Goal: Task Accomplishment & Management: Manage account settings

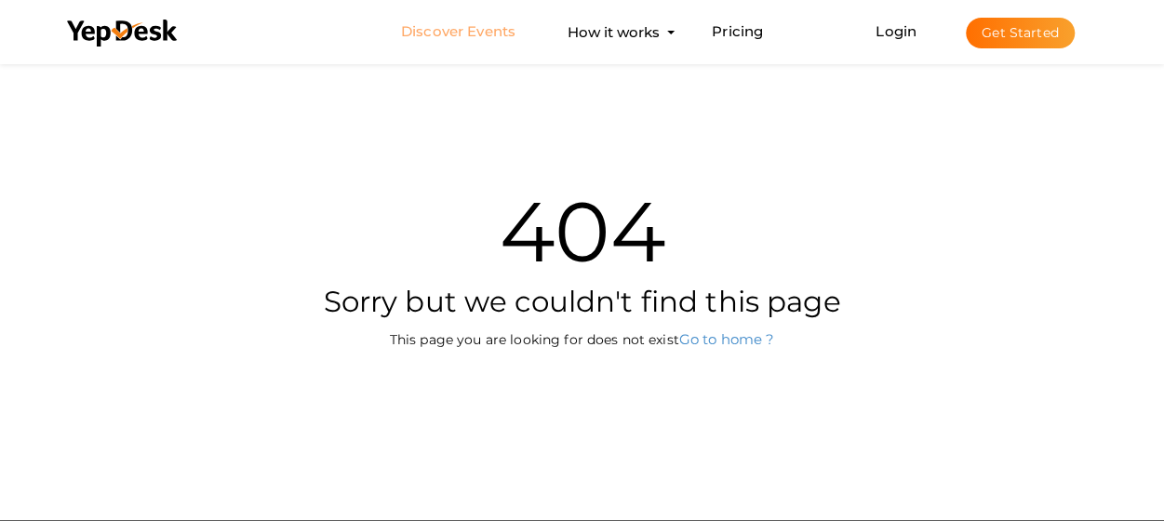
click at [488, 28] on link "Discover Events" at bounding box center [458, 32] width 114 height 34
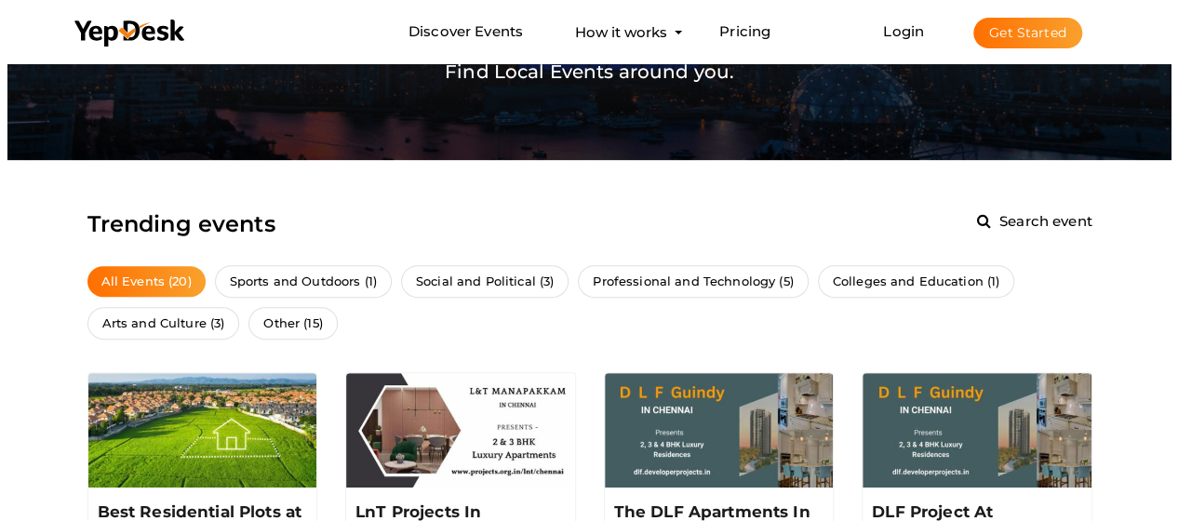
scroll to position [171, 0]
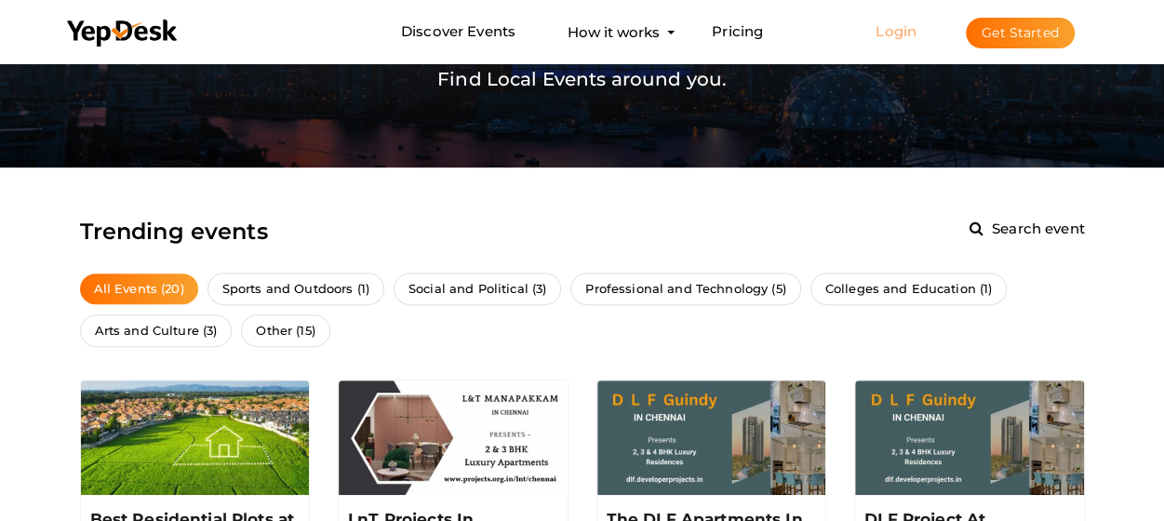
click at [884, 27] on link "Login" at bounding box center [896, 31] width 41 height 18
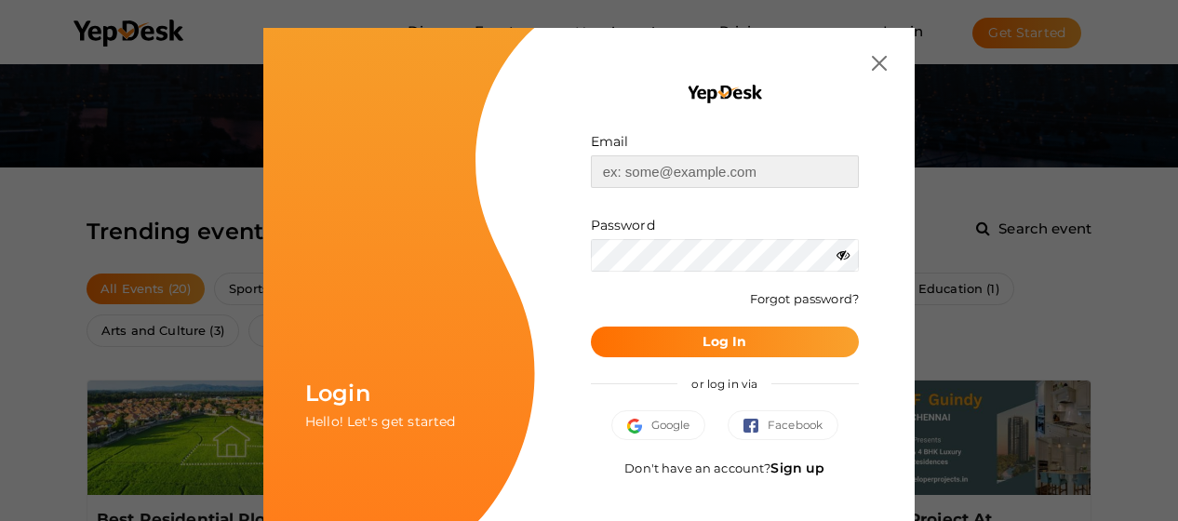
click at [684, 170] on input "text" at bounding box center [725, 171] width 268 height 33
click at [686, 168] on input "text" at bounding box center [725, 171] width 268 height 33
drag, startPoint x: 686, startPoint y: 168, endPoint x: 1075, endPoint y: 160, distance: 389.1
click at [1075, 160] on div "Login Hello! Let's get started Email Invalid email. Password Wrong Credentials …" at bounding box center [589, 260] width 1178 height 521
click at [649, 172] on input "text" at bounding box center [725, 171] width 268 height 33
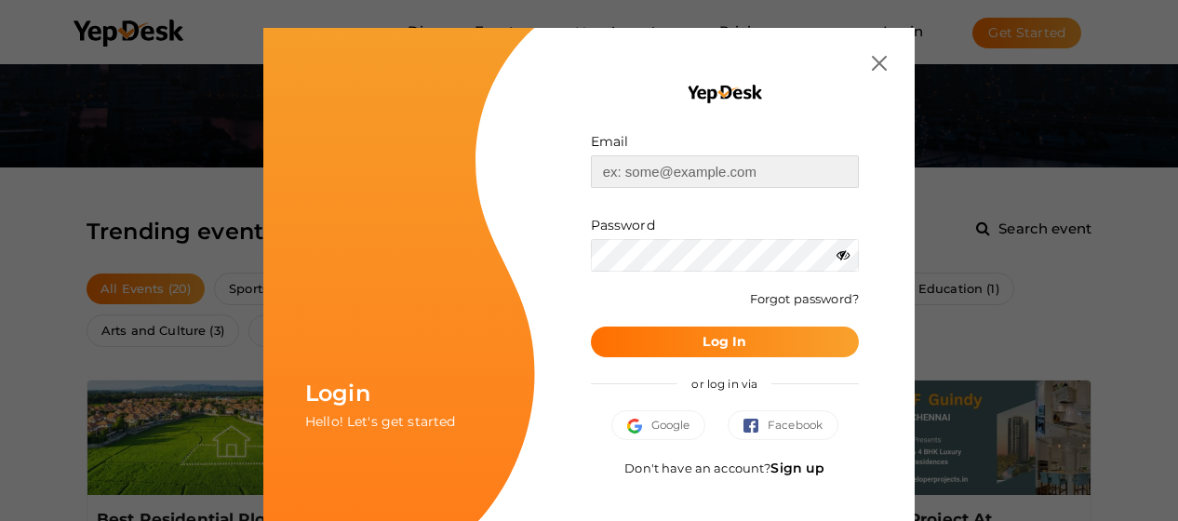
click at [642, 179] on input "text" at bounding box center [725, 171] width 268 height 33
paste input "[EMAIL_ADDRESS][PERSON_NAME][DOMAIN_NAME]"
type input "[EMAIL_ADDRESS][PERSON_NAME][DOMAIN_NAME]"
click at [714, 342] on b "Log In" at bounding box center [725, 341] width 44 height 17
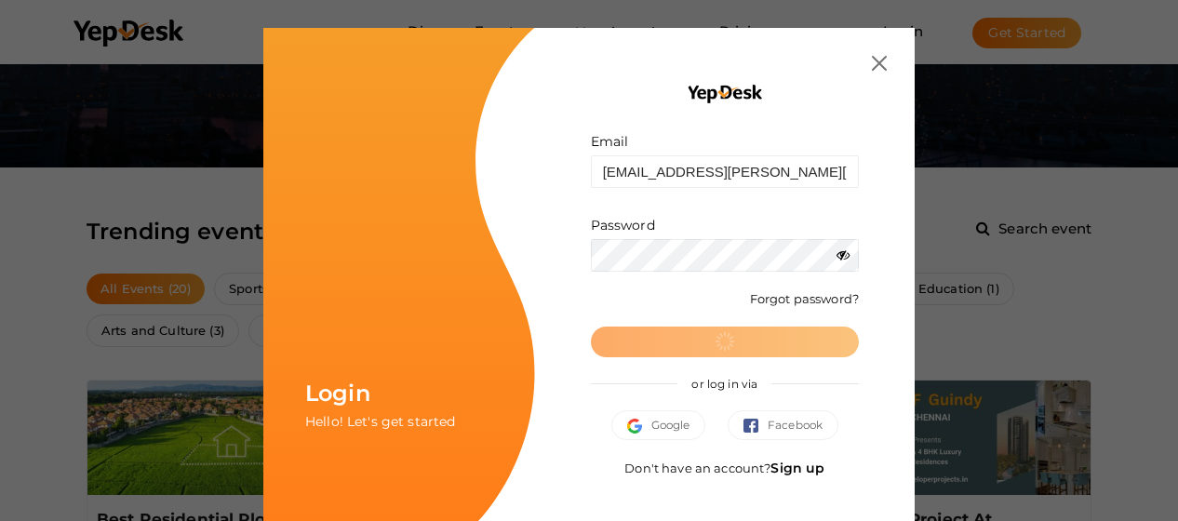
scroll to position [0, 0]
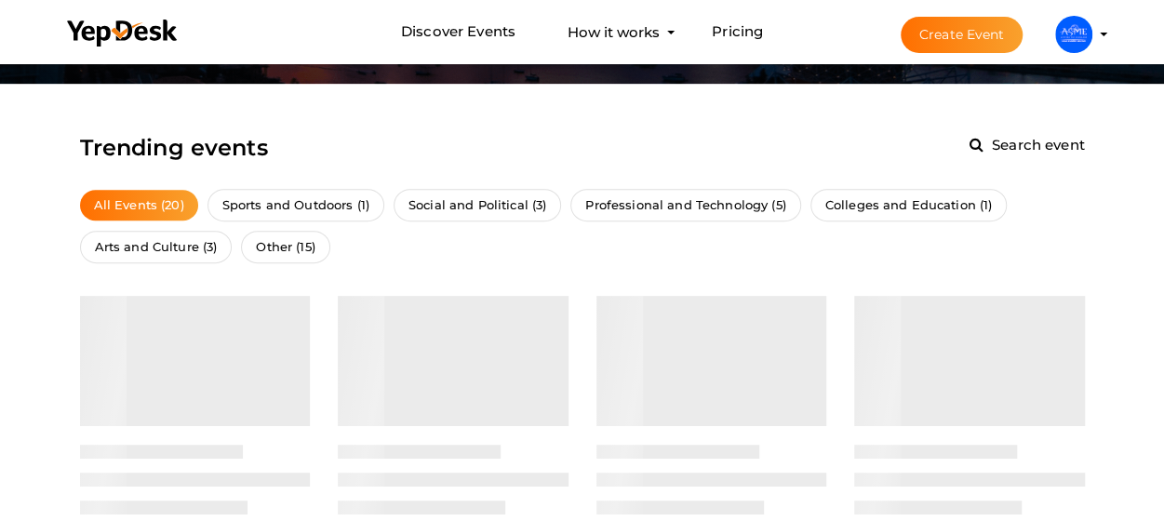
scroll to position [256, 0]
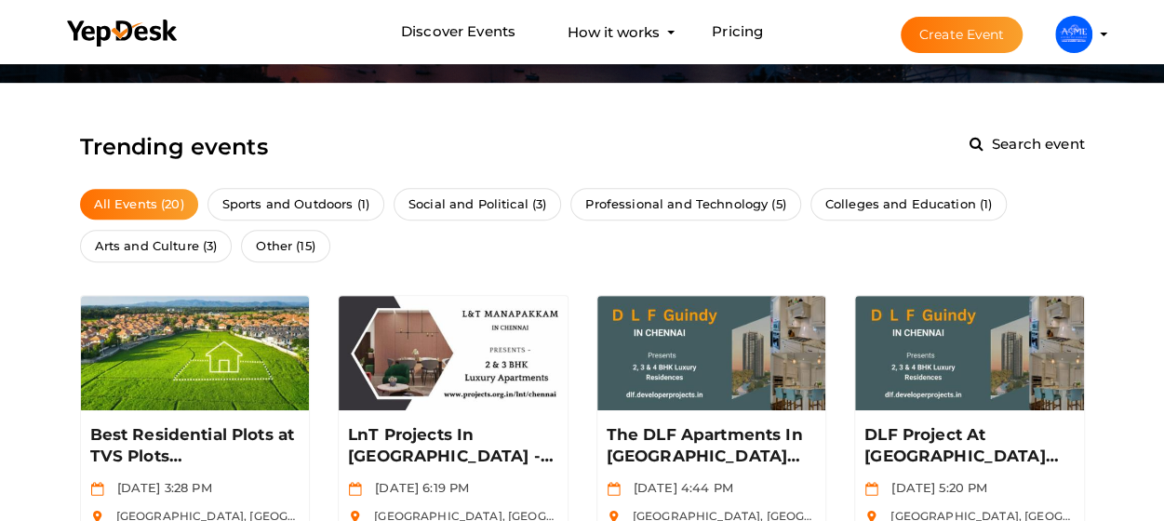
click at [1069, 32] on img at bounding box center [1073, 34] width 37 height 37
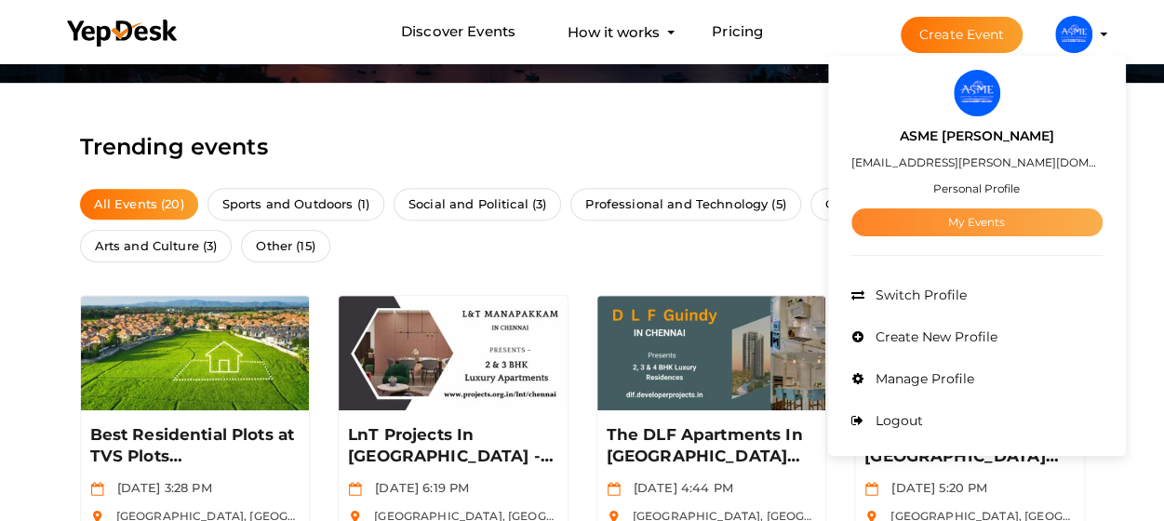
click at [1015, 222] on link "My Events" at bounding box center [976, 222] width 251 height 28
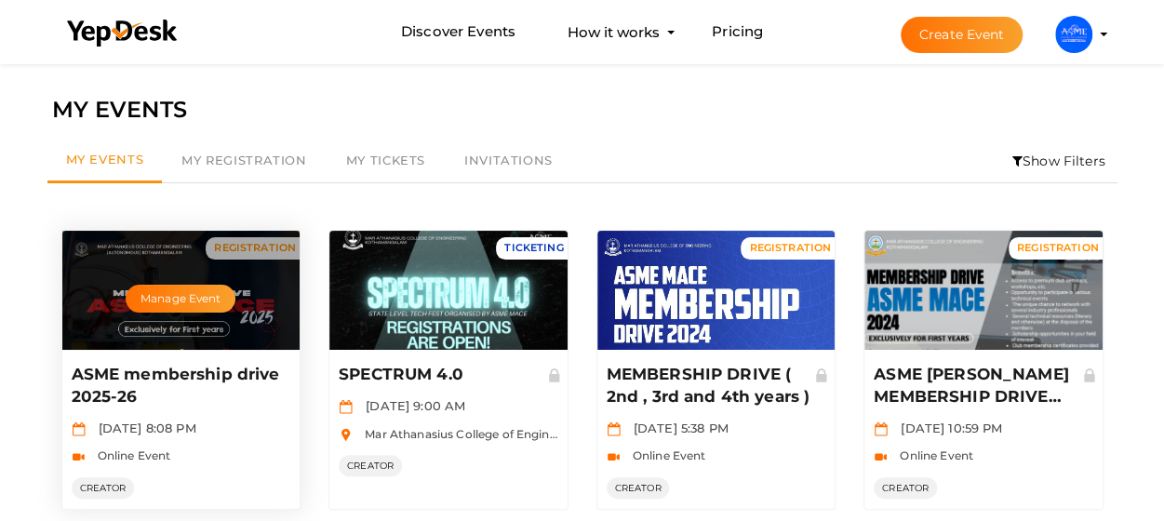
click at [257, 275] on div "Manage Event" at bounding box center [181, 290] width 238 height 119
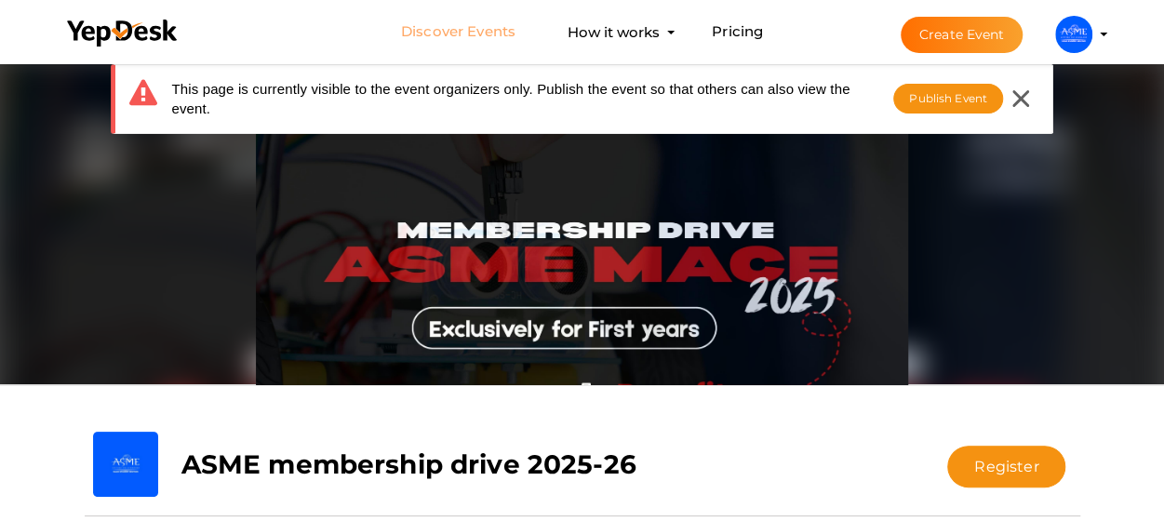
click at [478, 27] on link "Discover Events" at bounding box center [458, 32] width 114 height 34
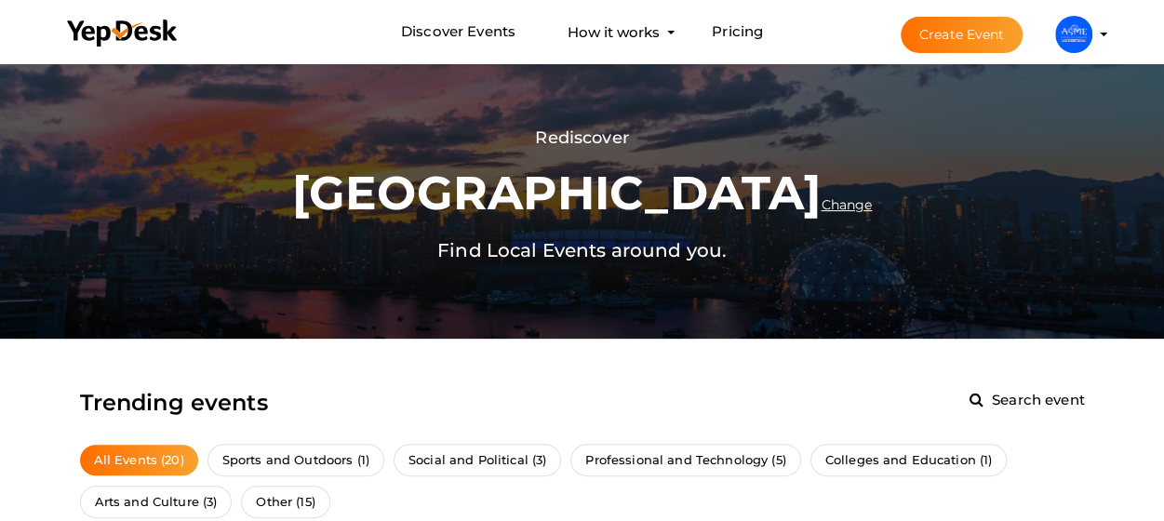
click at [1086, 31] on img at bounding box center [1073, 34] width 37 height 37
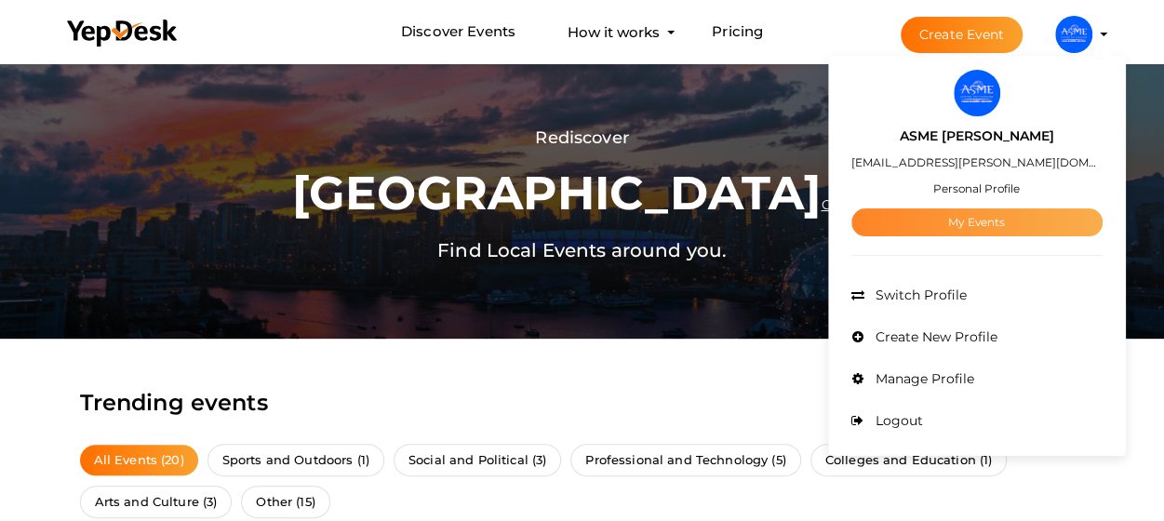
click at [962, 221] on link "My Events" at bounding box center [976, 222] width 251 height 28
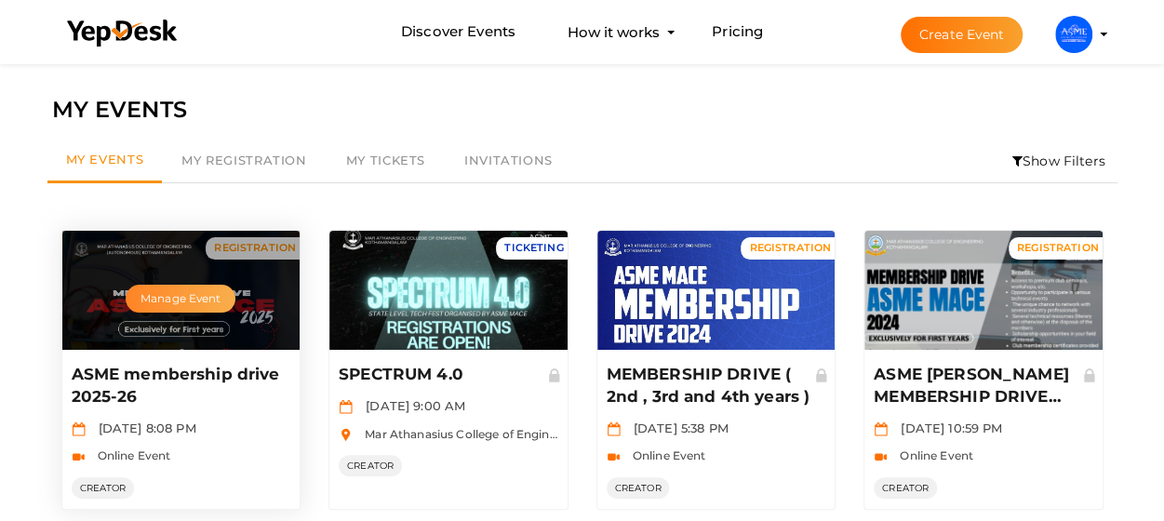
click at [201, 295] on button "Manage Event" at bounding box center [181, 299] width 110 height 28
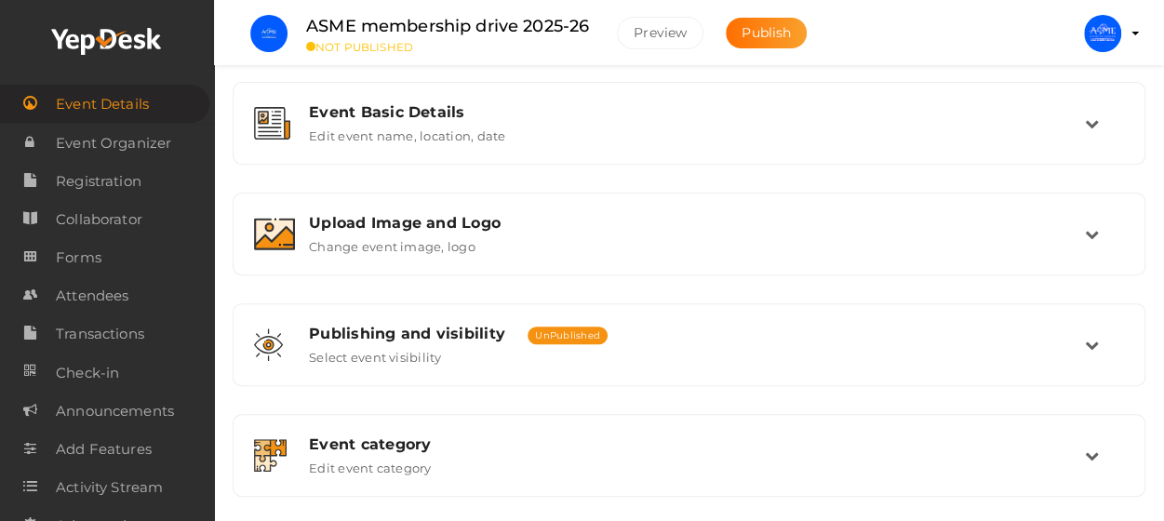
scroll to position [229, 0]
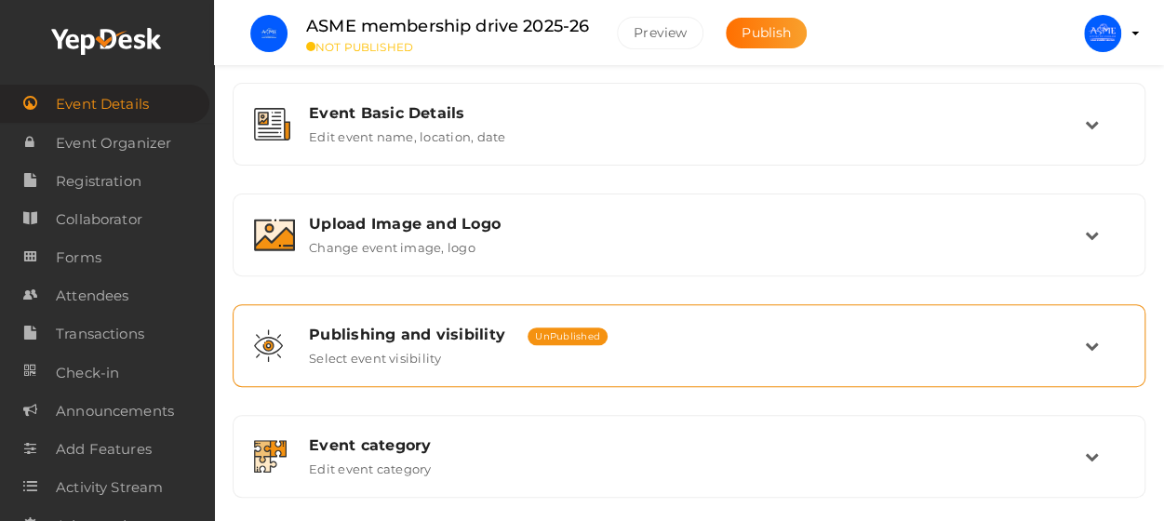
click at [1092, 332] on td at bounding box center [1104, 346] width 39 height 40
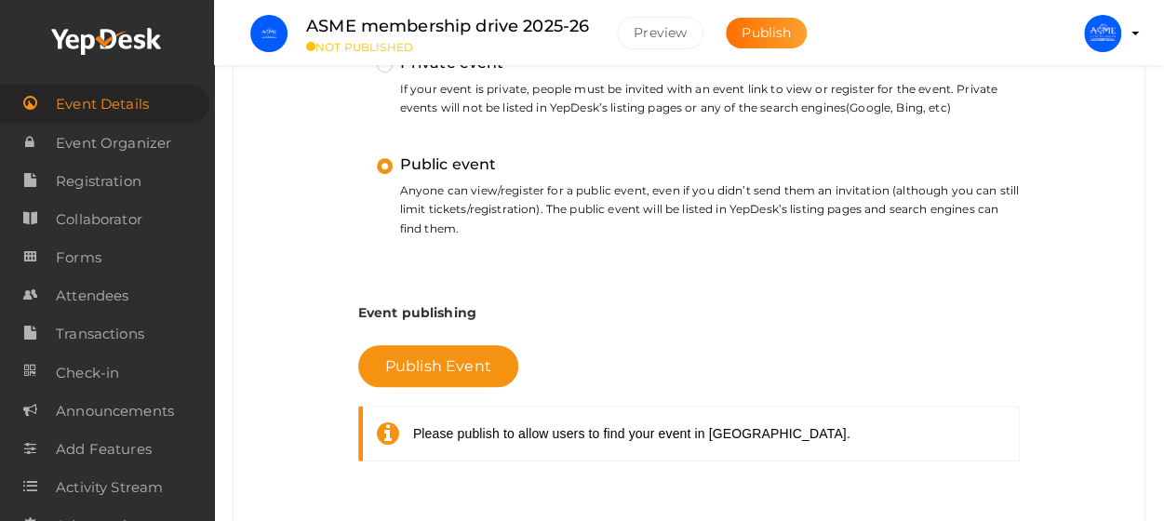
scroll to position [632, 0]
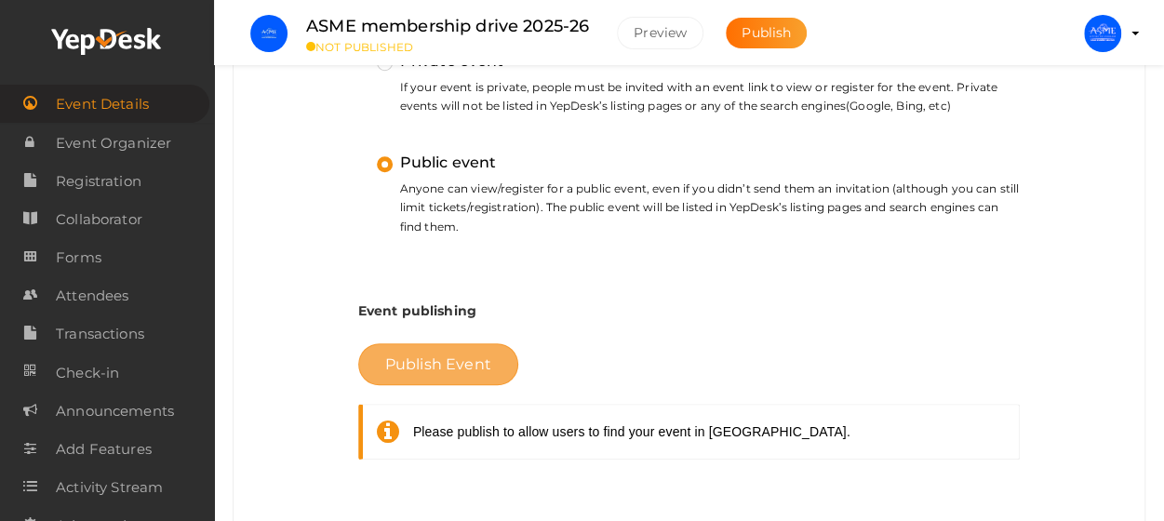
click at [451, 356] on span "Publish Event" at bounding box center [438, 364] width 106 height 18
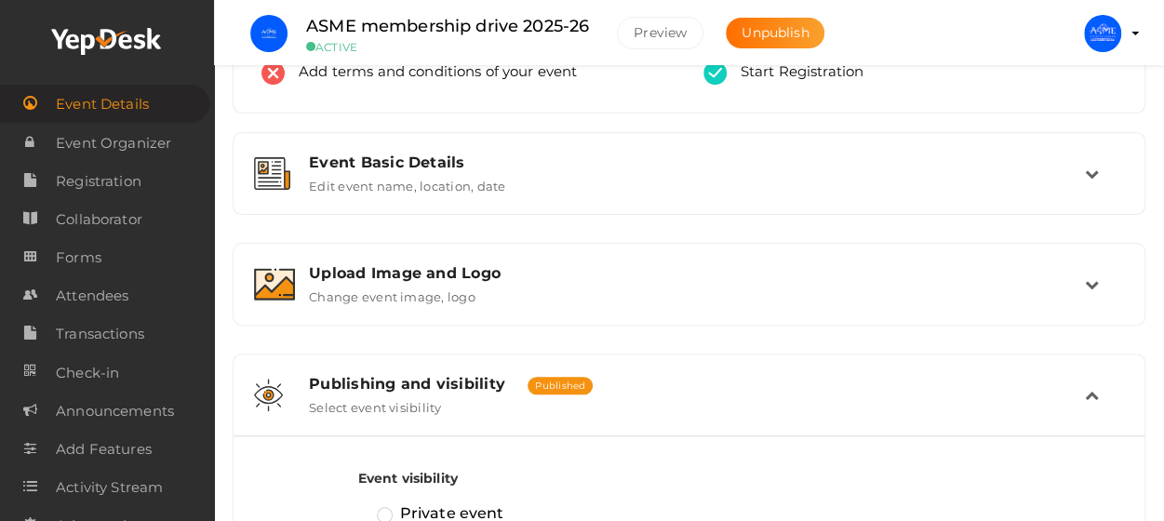
scroll to position [179, 0]
click at [1098, 389] on icon at bounding box center [1092, 396] width 14 height 14
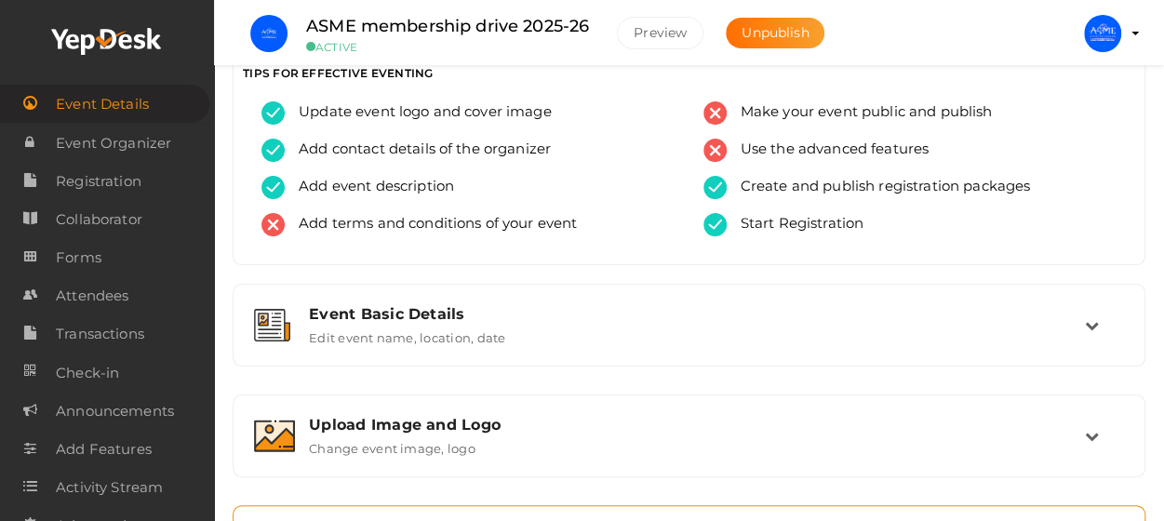
scroll to position [0, 0]
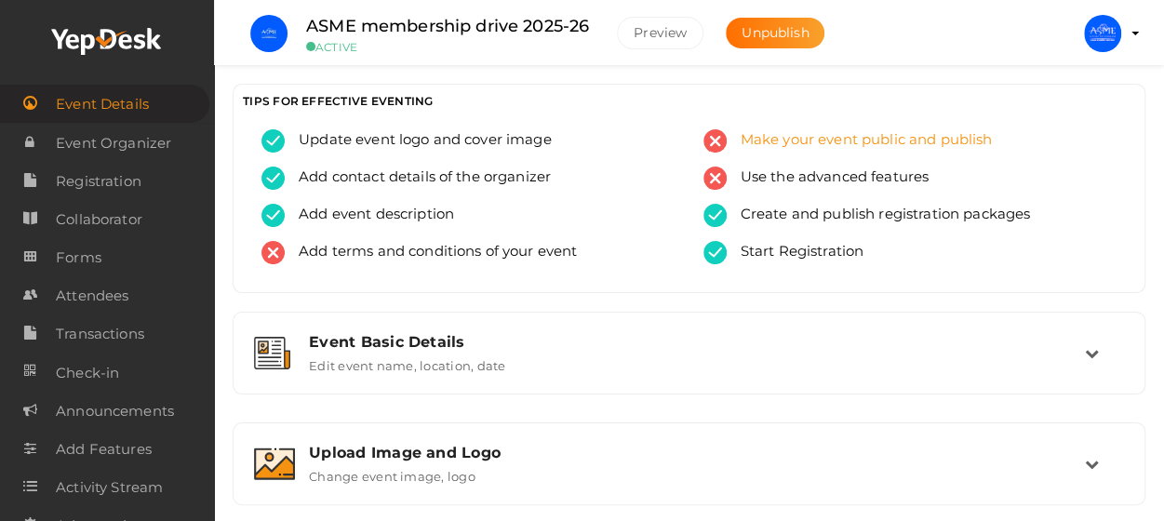
click at [957, 141] on span "Make your event public and publish" at bounding box center [860, 140] width 266 height 23
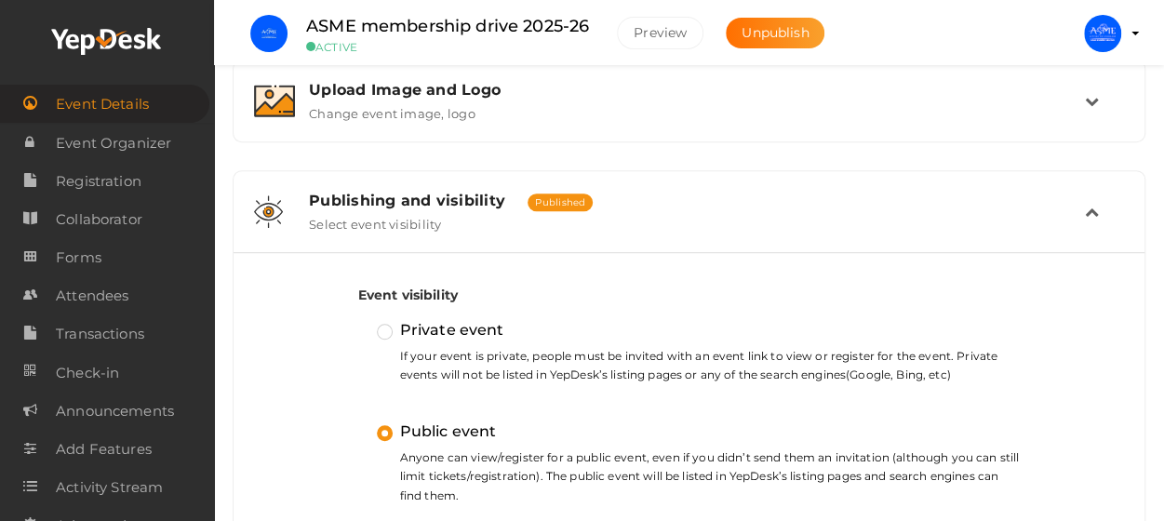
scroll to position [342, 0]
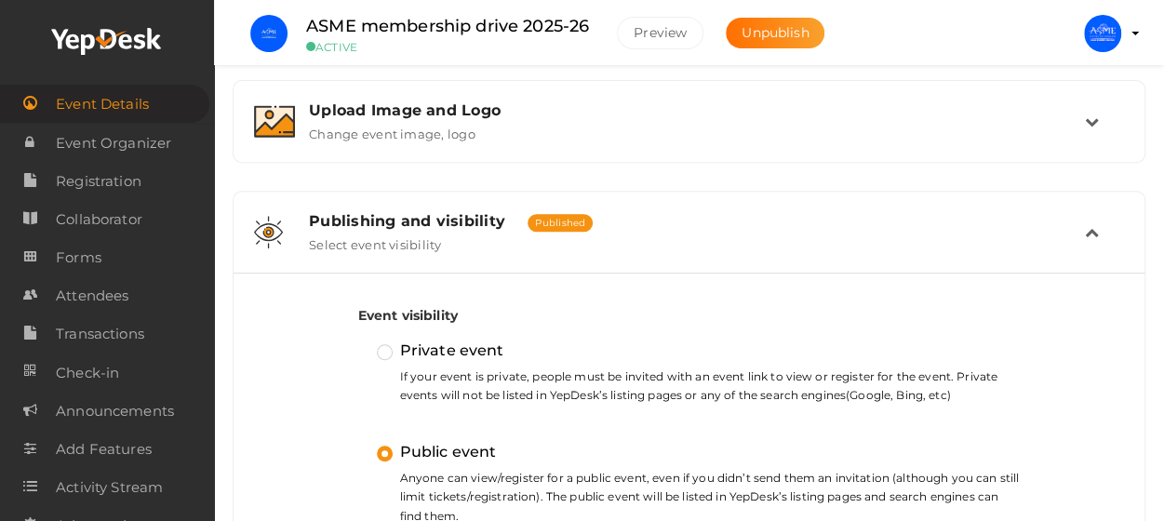
click at [1091, 234] on icon at bounding box center [1092, 232] width 14 height 14
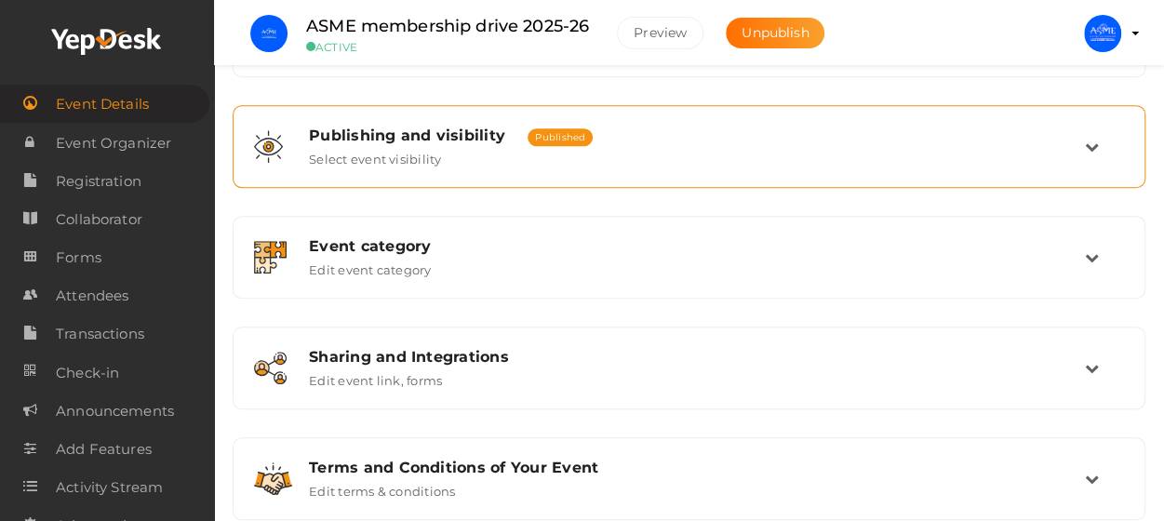
scroll to position [437, 0]
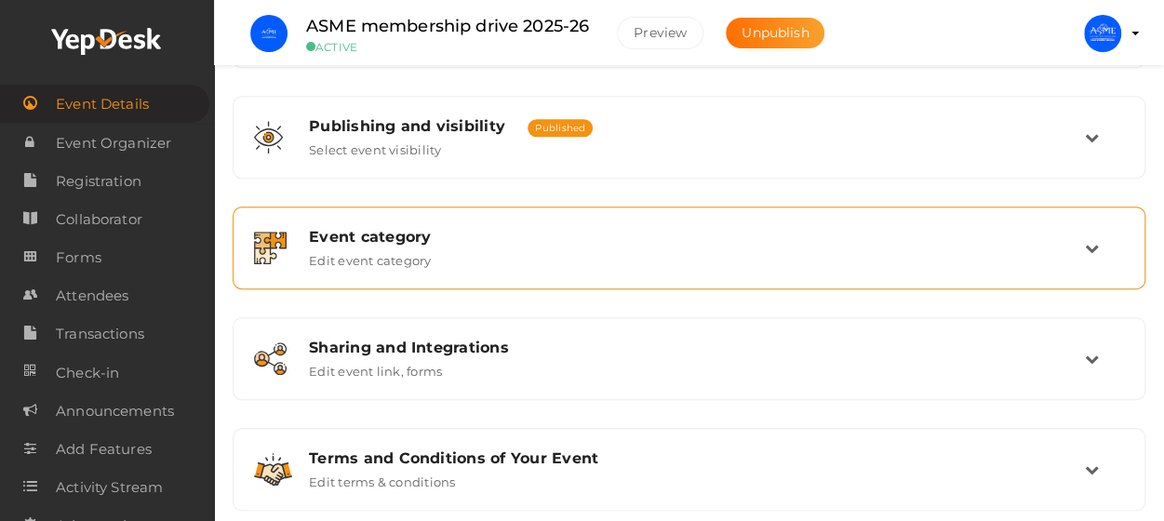
click at [1091, 248] on icon at bounding box center [1092, 248] width 14 height 14
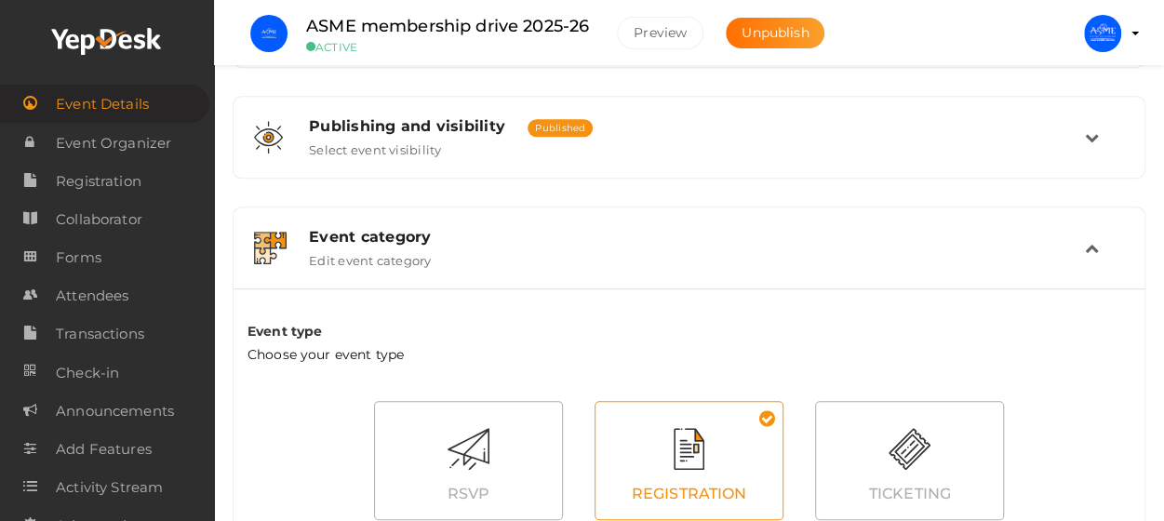
click at [1091, 248] on icon at bounding box center [1092, 248] width 14 height 14
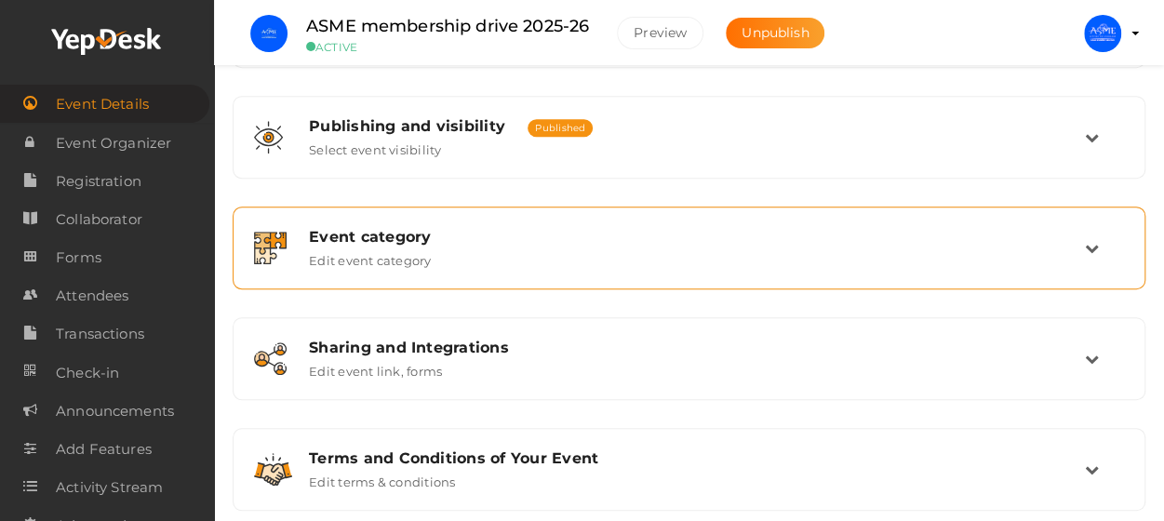
scroll to position [471, 0]
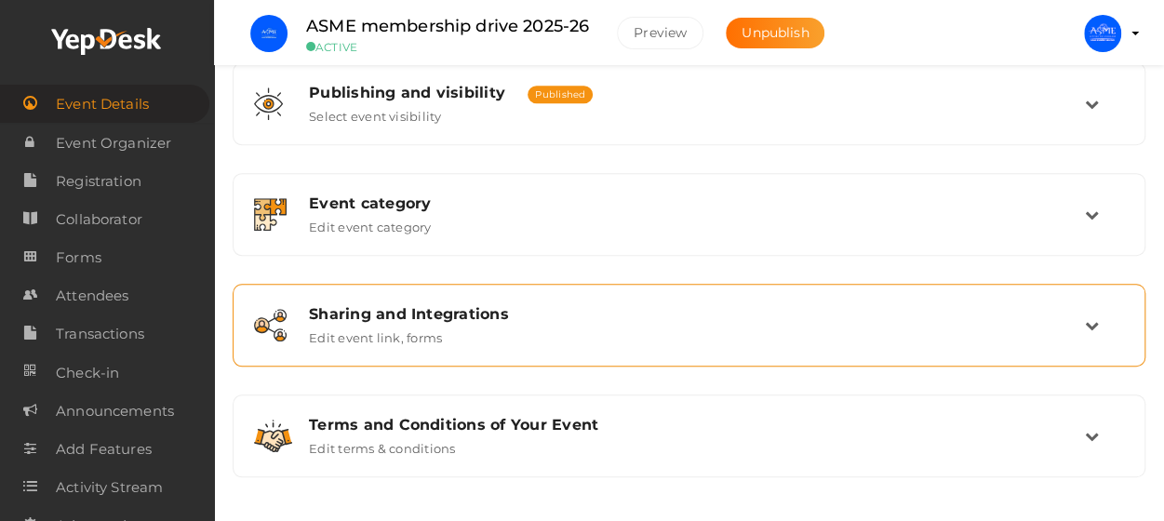
click at [1092, 330] on td at bounding box center [1104, 325] width 39 height 40
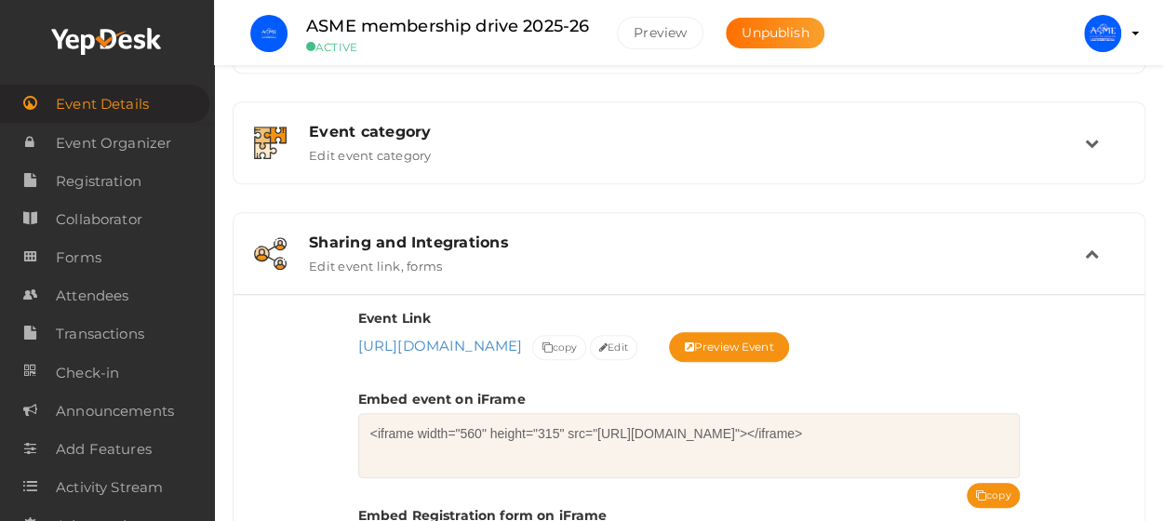
scroll to position [543, 0]
click at [552, 342] on icon at bounding box center [547, 347] width 10 height 10
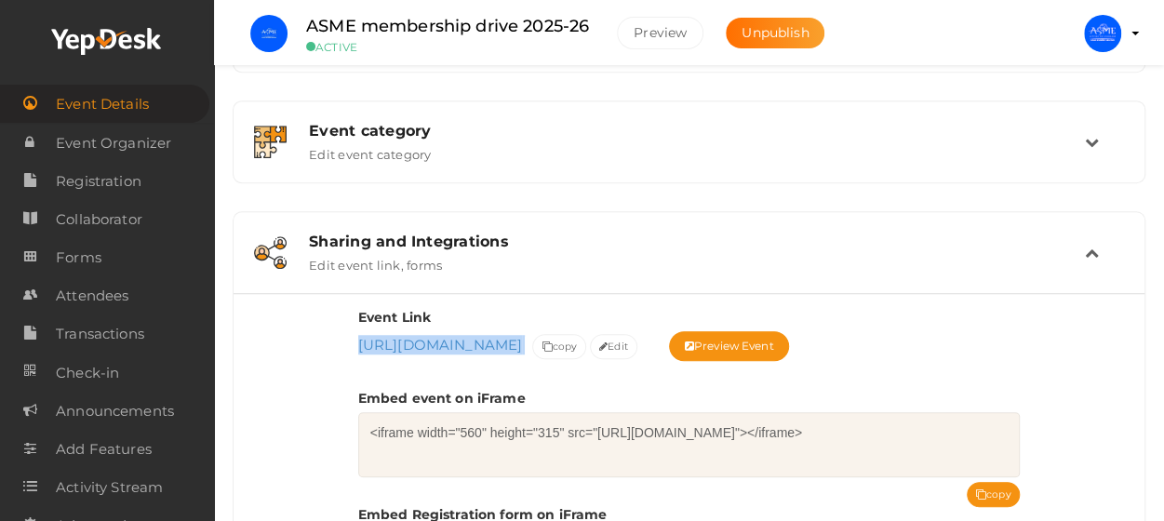
drag, startPoint x: 785, startPoint y: 340, endPoint x: 339, endPoint y: 345, distance: 446.7
click at [339, 345] on div "Event Link https://www.yepdesk.com/asme-membership-drive-2025-26 https://www.ye…" at bounding box center [689, 511] width 911 height 437
copy span "https://www.yepdesk.com/asme-membership-drive-2025-26"
click at [1096, 248] on icon at bounding box center [1092, 253] width 14 height 14
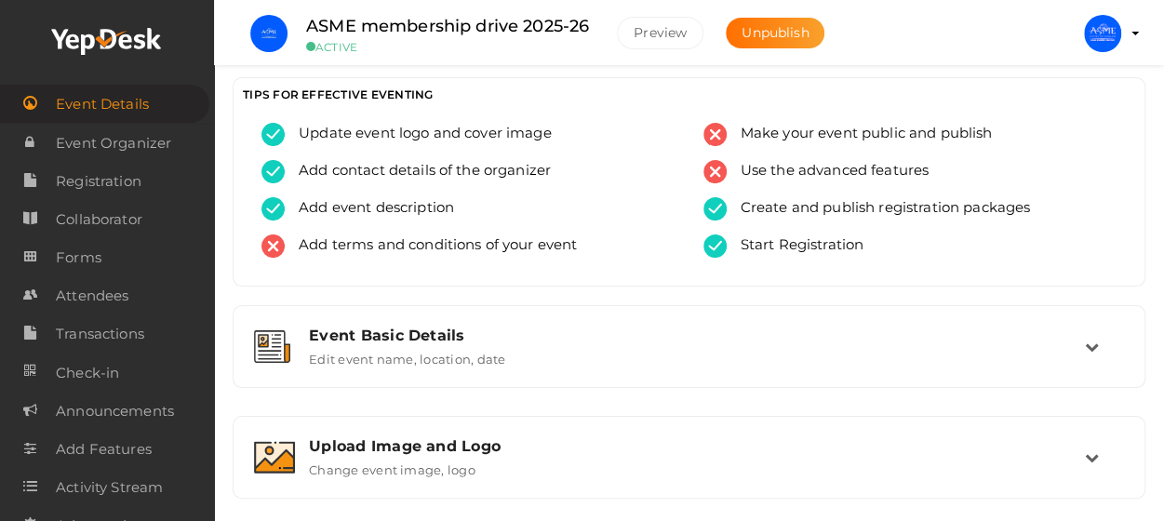
scroll to position [0, 0]
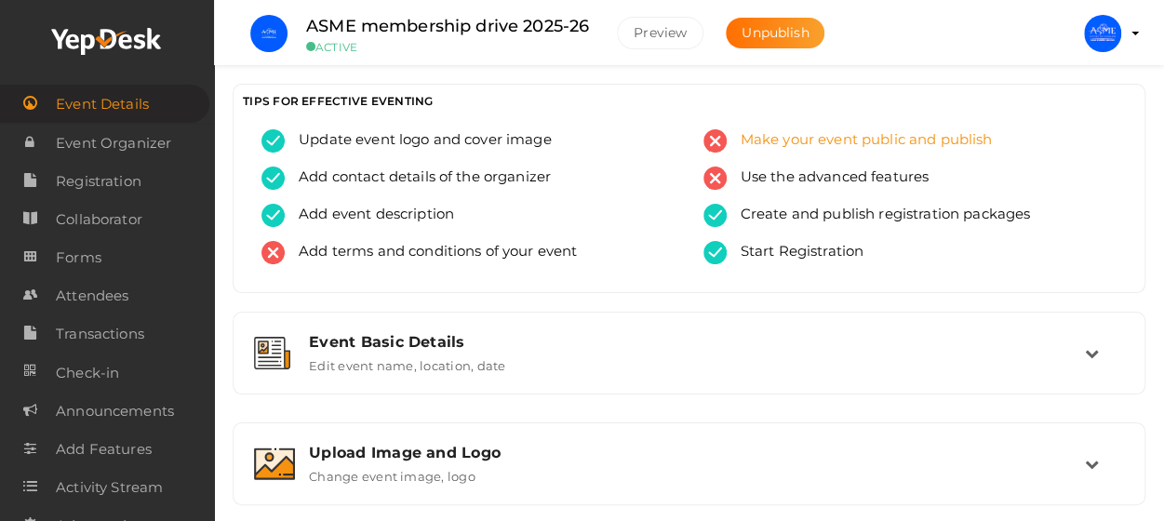
click at [811, 135] on span "Make your event public and publish" at bounding box center [860, 140] width 266 height 23
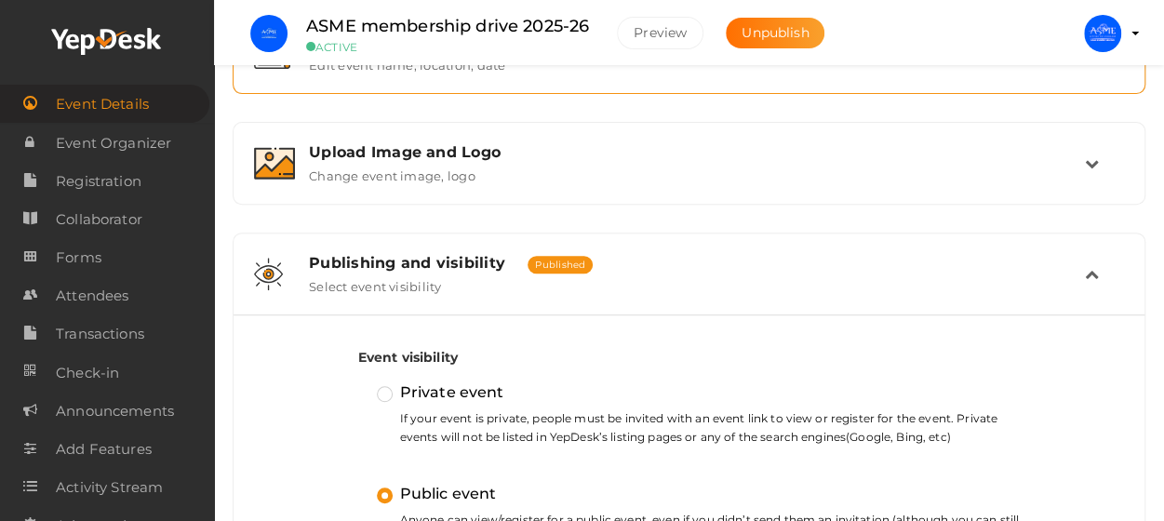
scroll to position [300, 0]
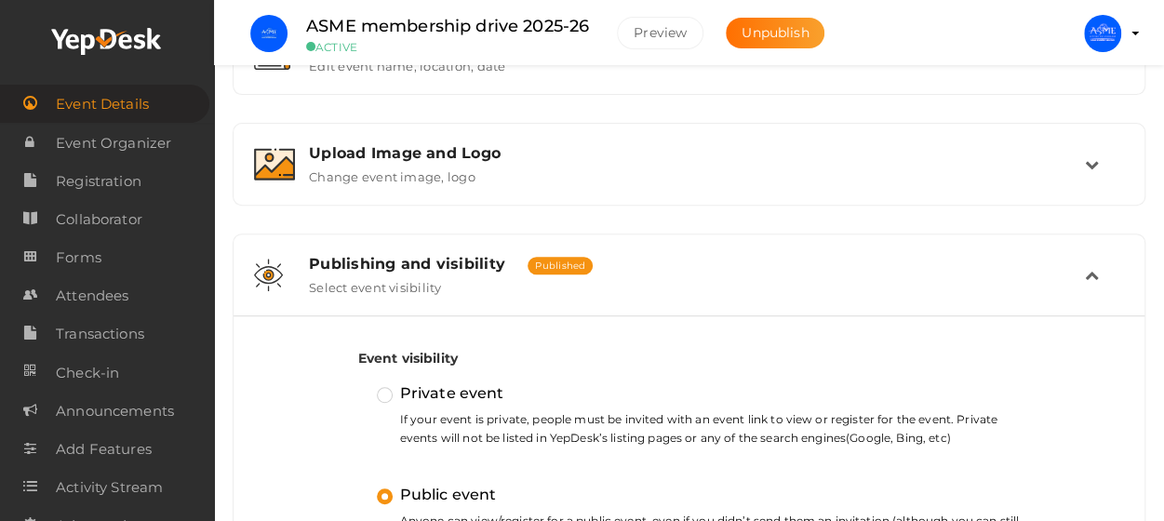
click at [1100, 269] on td at bounding box center [1104, 275] width 39 height 40
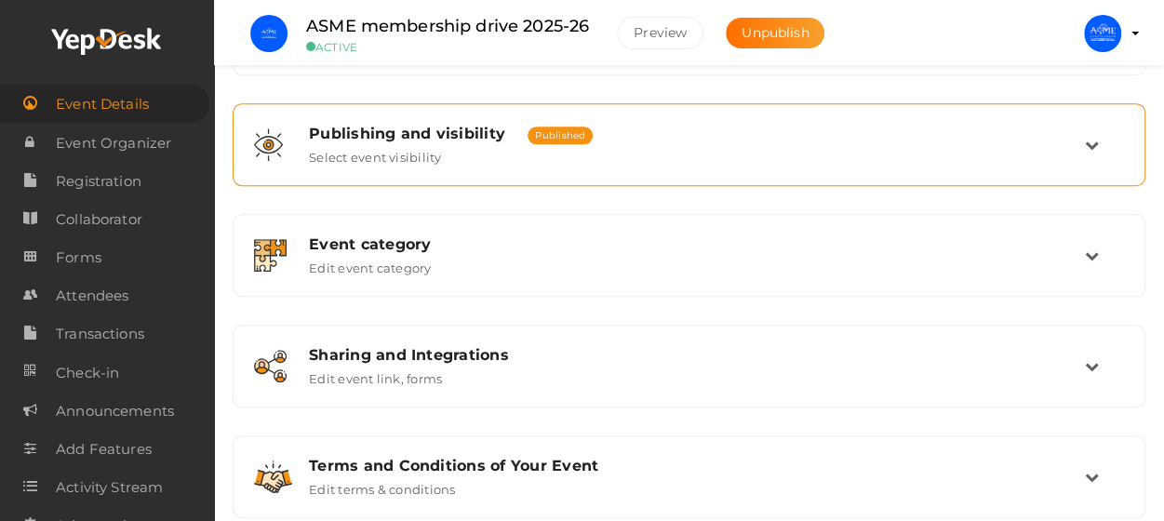
scroll to position [428, 0]
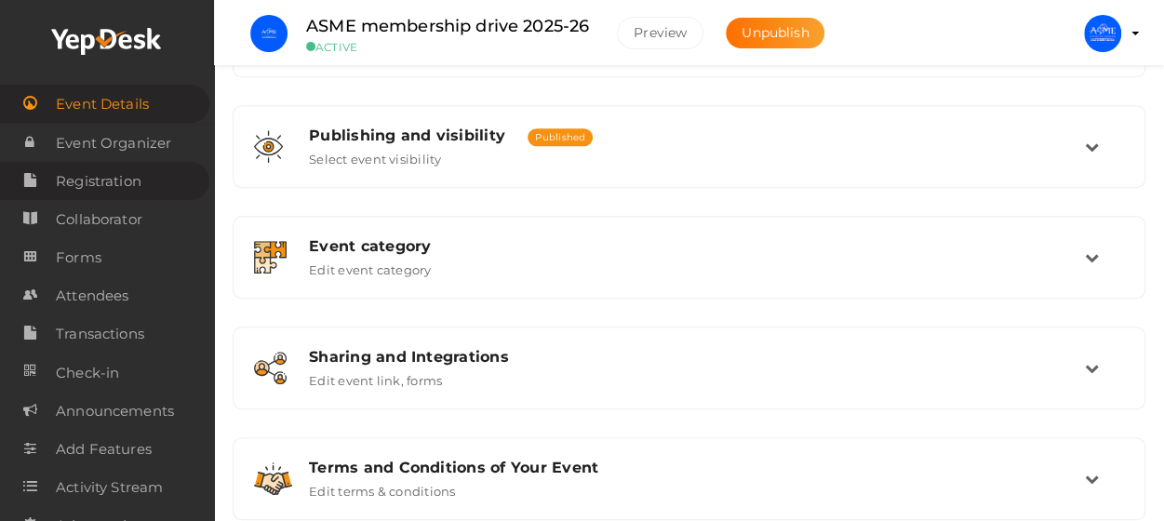
click at [102, 181] on span "Registration" at bounding box center [99, 181] width 86 height 37
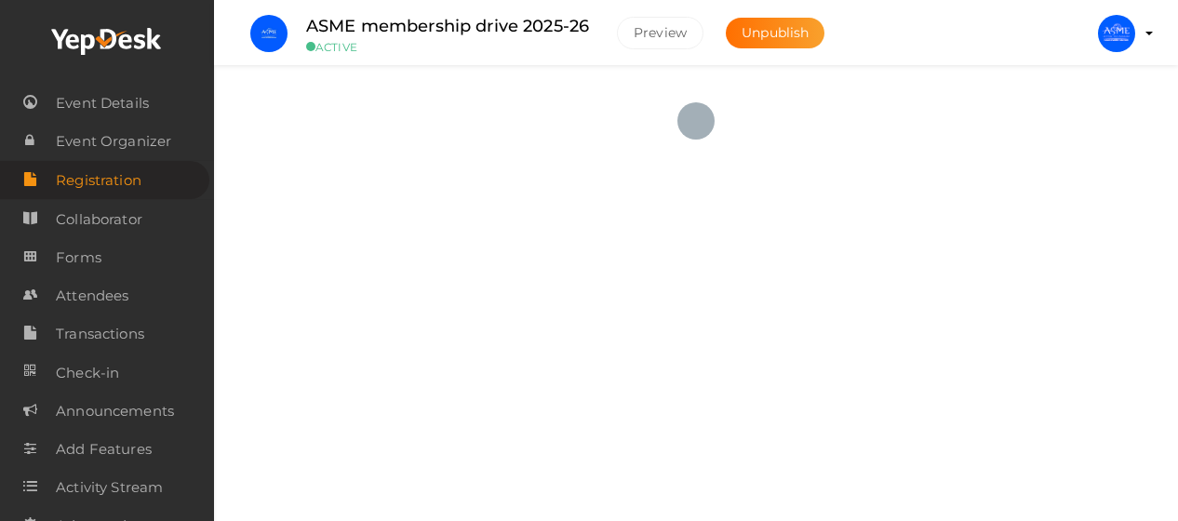
checkbox input "true"
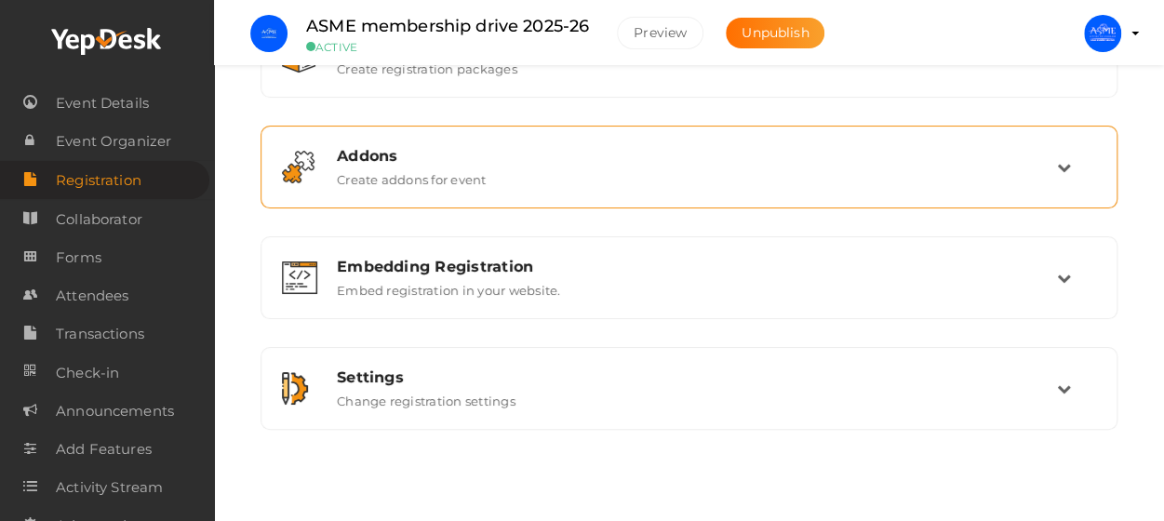
scroll to position [124, 0]
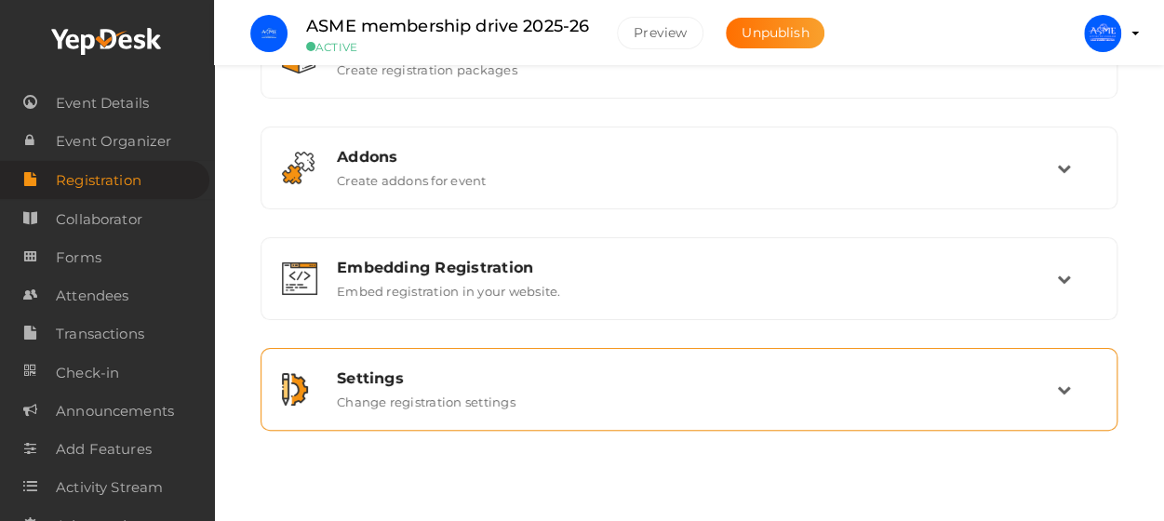
click at [403, 394] on label "Change registration settings" at bounding box center [426, 398] width 179 height 22
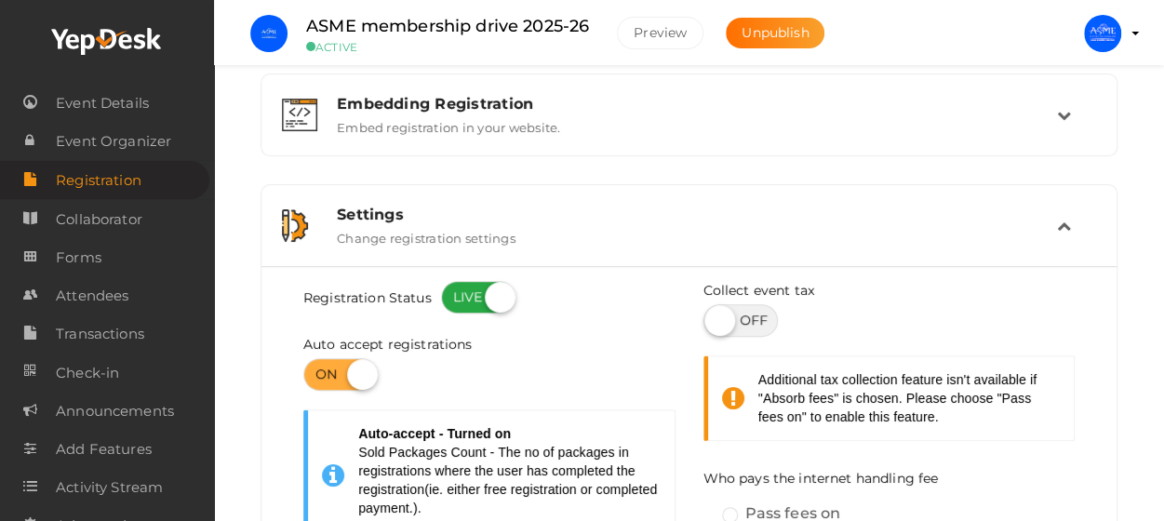
scroll to position [284, 0]
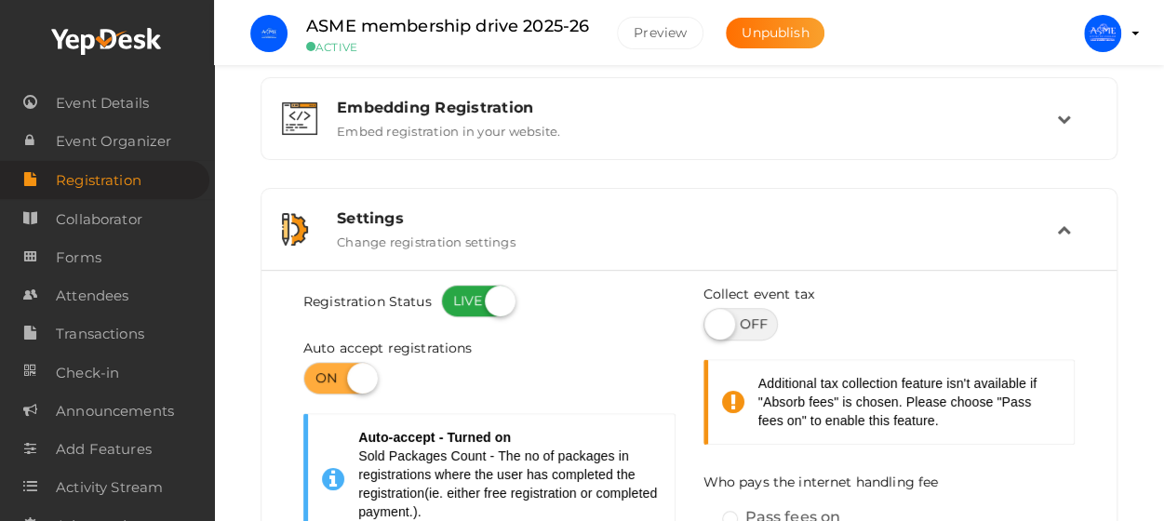
click at [594, 216] on div "Settings" at bounding box center [697, 218] width 720 height 18
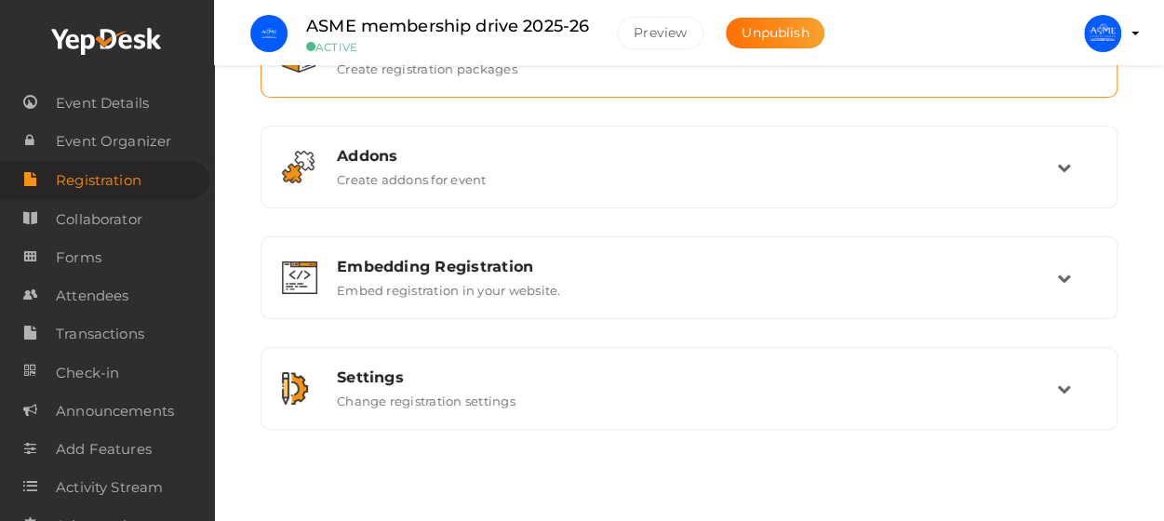
scroll to position [0, 0]
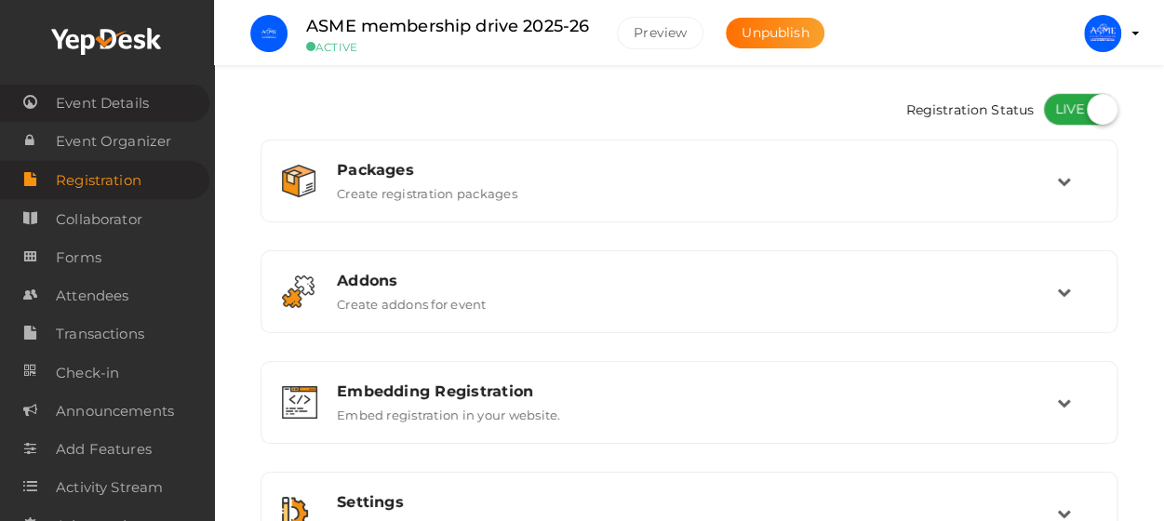
click at [132, 107] on span "Event Details" at bounding box center [102, 103] width 93 height 37
